Goal: Task Accomplishment & Management: Manage account settings

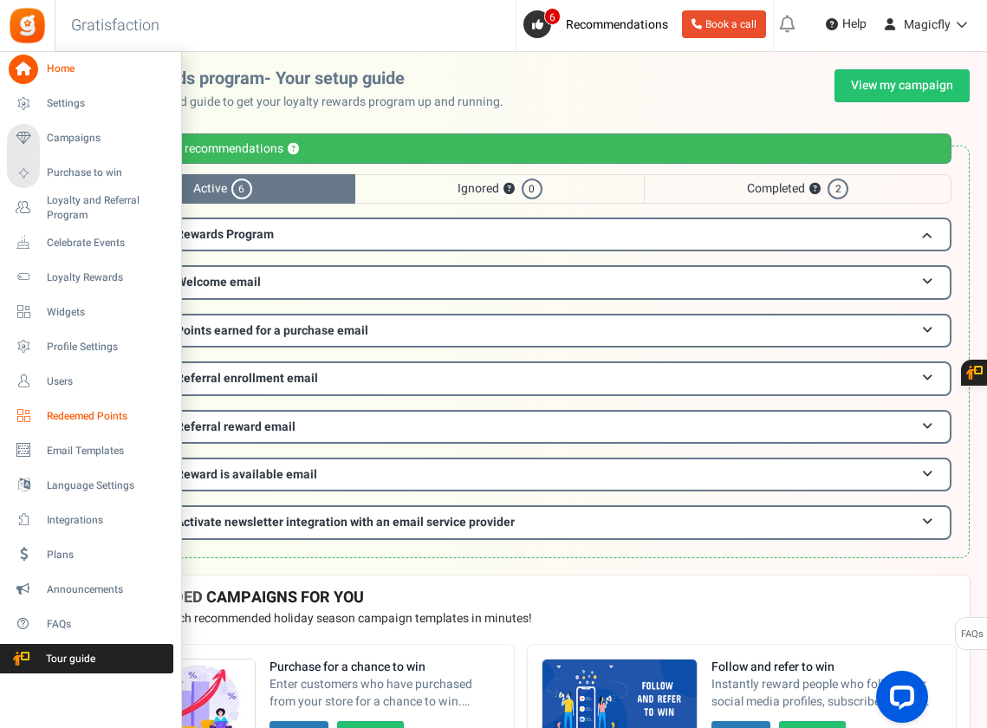
click at [88, 414] on span "Redeemed Points" at bounding box center [107, 416] width 121 height 15
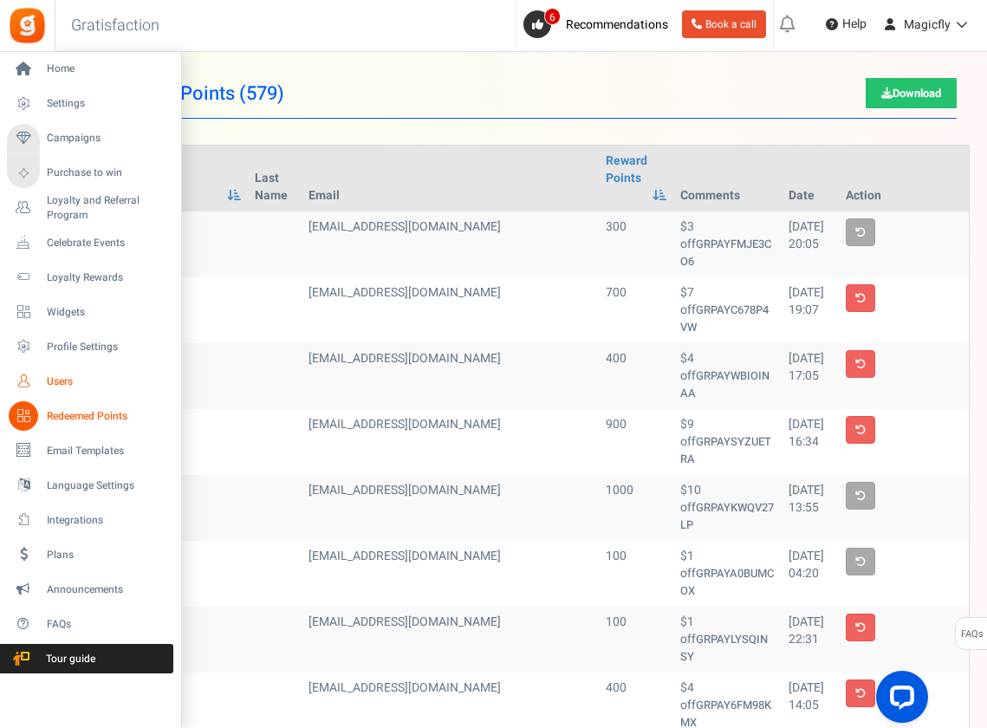
click at [62, 382] on span "Users" at bounding box center [107, 381] width 121 height 15
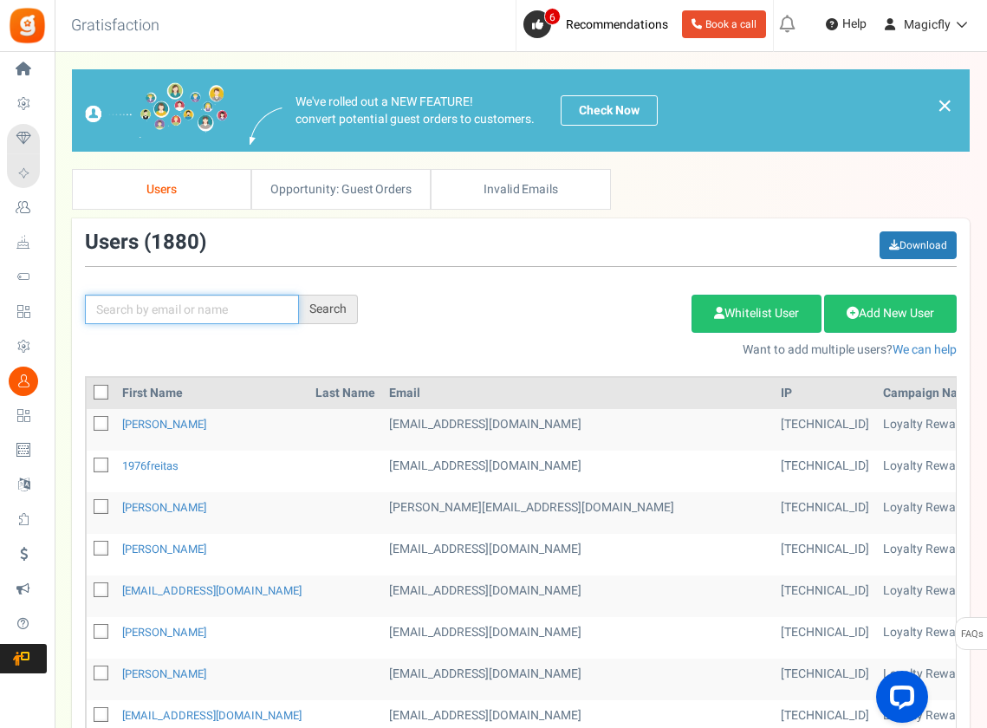
click at [169, 314] on input "text" at bounding box center [192, 309] width 214 height 29
paste input "[PERSON_NAME][EMAIL_ADDRESS][DOMAIN_NAME]"
type input "[PERSON_NAME][EMAIL_ADDRESS][DOMAIN_NAME]"
click at [329, 296] on div "Search" at bounding box center [328, 309] width 59 height 29
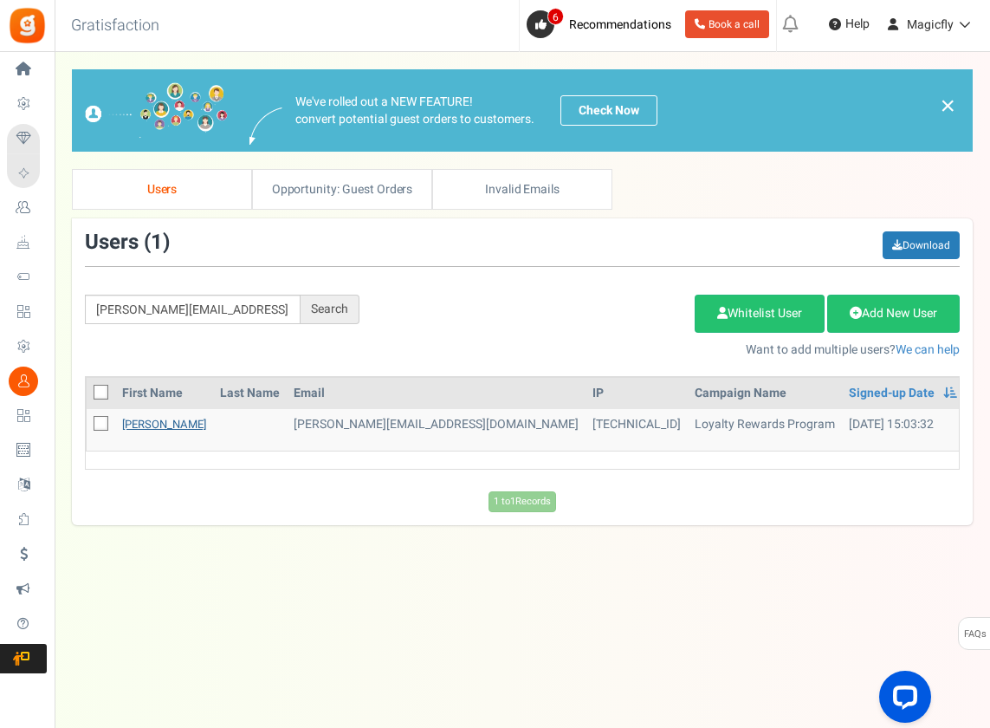
click at [147, 419] on link "[PERSON_NAME]" at bounding box center [164, 424] width 84 height 16
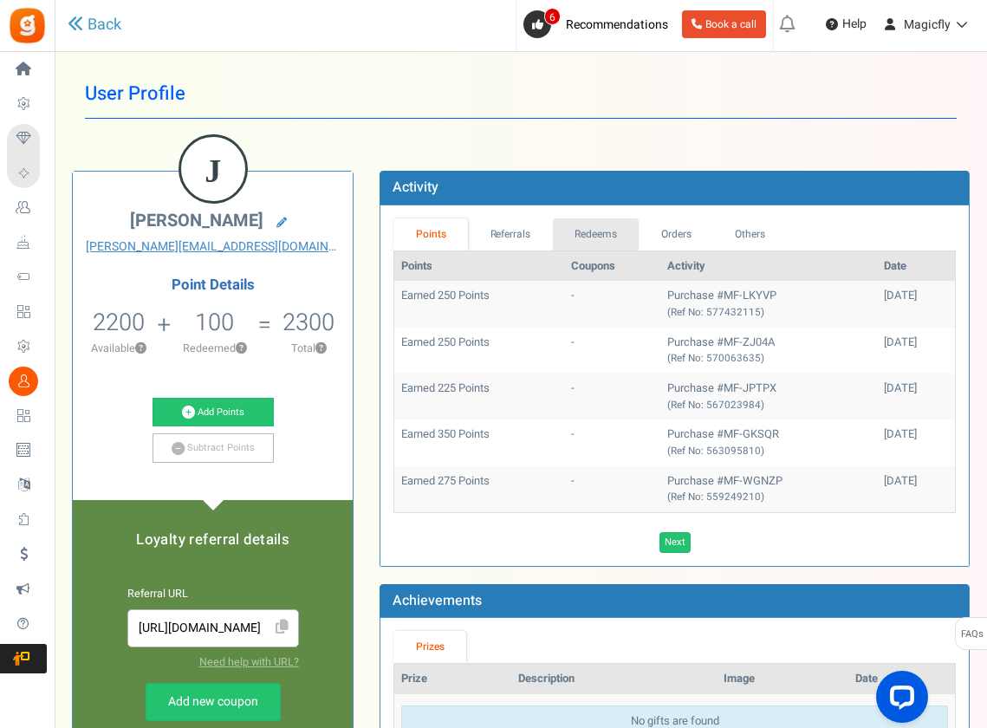
click at [577, 231] on link "Redeems" at bounding box center [596, 234] width 87 height 32
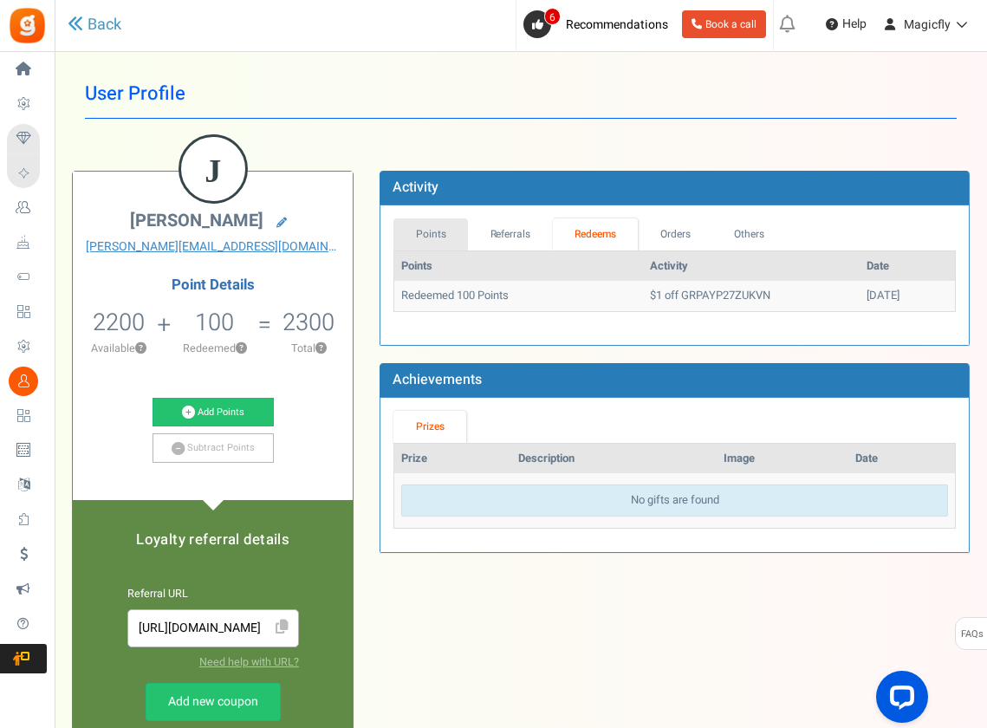
click at [421, 225] on link "Points" at bounding box center [430, 234] width 75 height 32
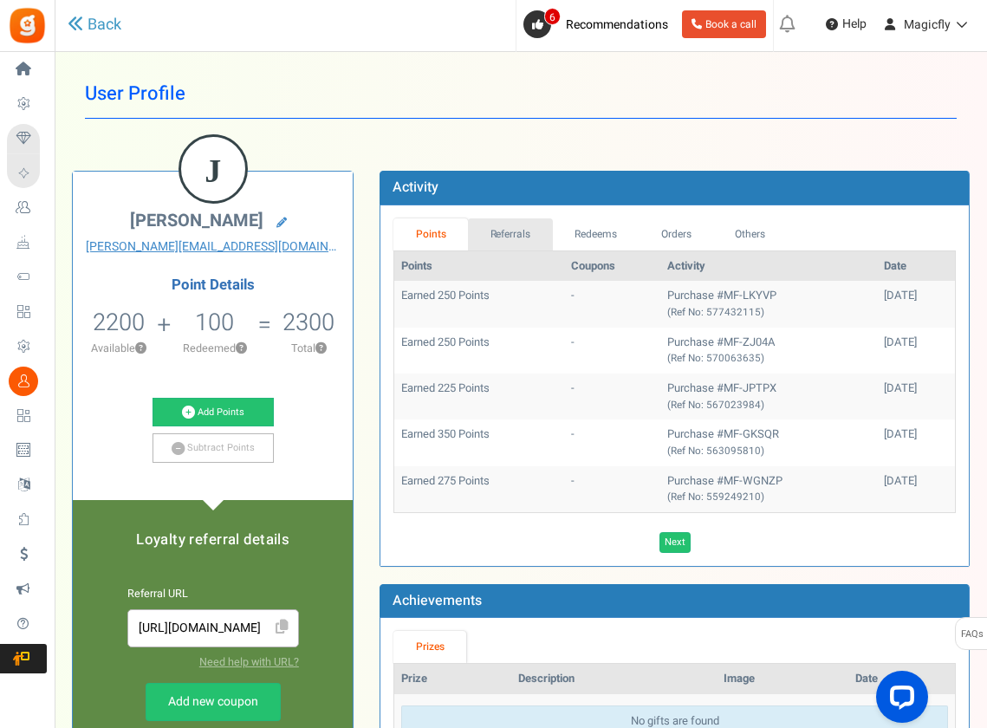
click at [500, 233] on link "Referrals" at bounding box center [510, 234] width 85 height 32
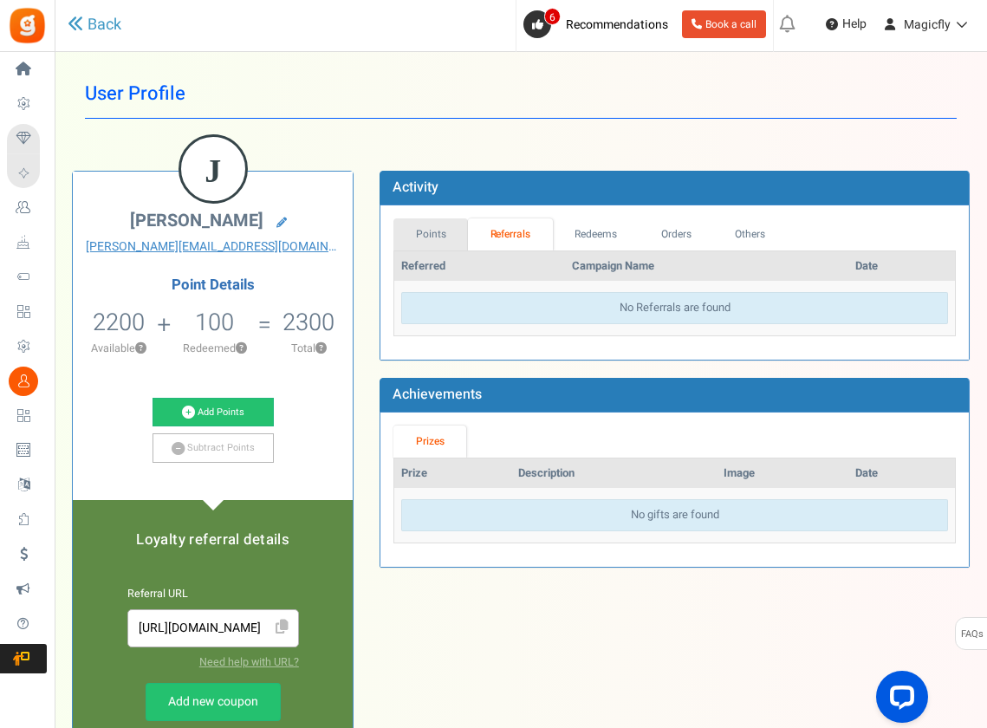
click at [429, 224] on link "Points" at bounding box center [430, 234] width 75 height 32
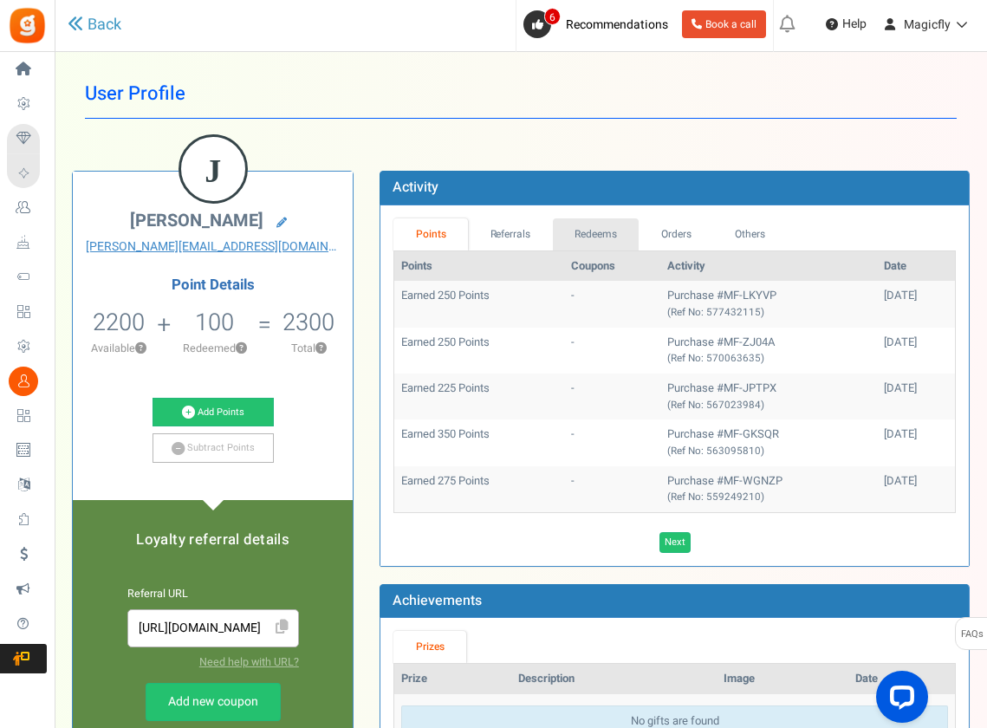
click at [590, 228] on link "Redeems" at bounding box center [596, 234] width 87 height 32
